Goal: Task Accomplishment & Management: Use online tool/utility

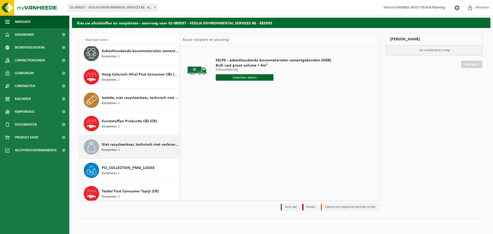
scroll to position [27, 0]
click at [134, 148] on span "Niet recycleerbaar, technisch niet verbrandbaar afval (brandbaar)" at bounding box center [140, 145] width 77 height 6
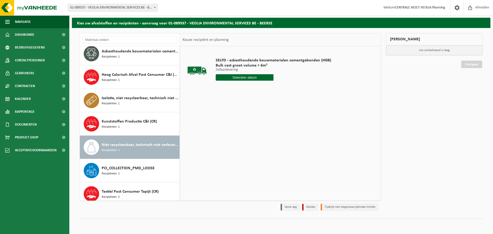
scroll to position [32, 0]
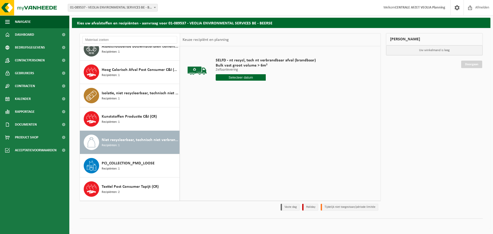
click at [247, 78] on input "text" at bounding box center [241, 77] width 50 height 6
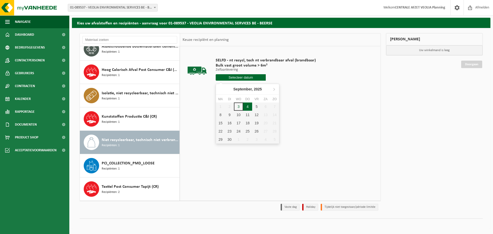
click at [247, 108] on div "4" at bounding box center [247, 106] width 9 height 8
type input "Van [DATE]"
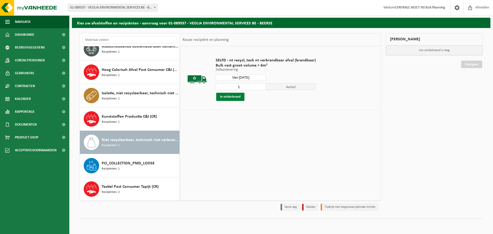
click at [230, 95] on button "In winkelmand" at bounding box center [230, 97] width 28 height 8
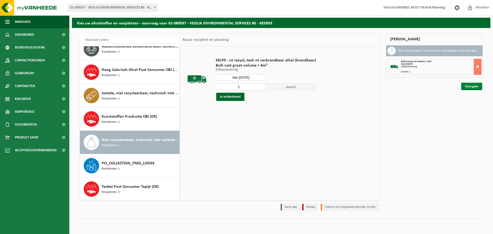
click at [474, 87] on link "Doorgaan" at bounding box center [471, 86] width 21 height 7
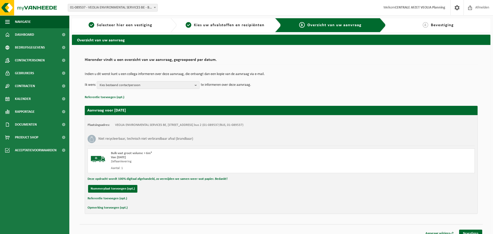
click at [466, 230] on div "Aanvraag wijzigen Bevestigen" at bounding box center [452, 233] width 62 height 7
click at [468, 230] on div "Aanvraag wijzigen Bevestigen" at bounding box center [452, 233] width 62 height 7
click at [470, 231] on link "Bevestigen" at bounding box center [470, 233] width 23 height 7
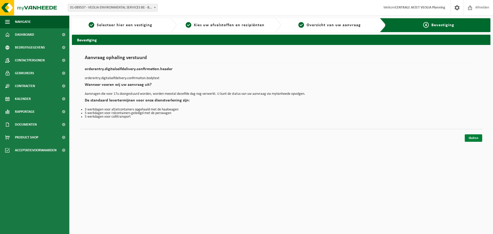
click at [476, 140] on link "Sluiten" at bounding box center [473, 137] width 17 height 7
